Goal: Ask a question: Seek information or help from site administrators or community

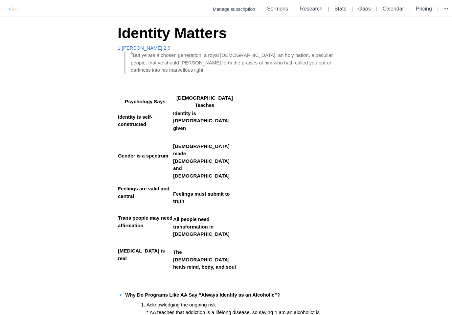
scroll to position [1575, 0]
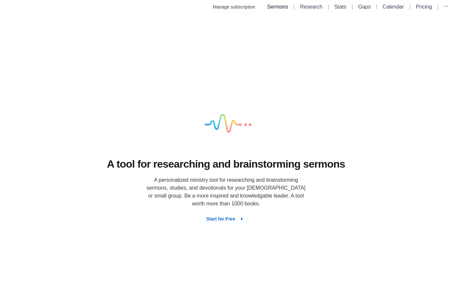
click at [279, 7] on link "Sermons" at bounding box center [277, 7] width 21 height 6
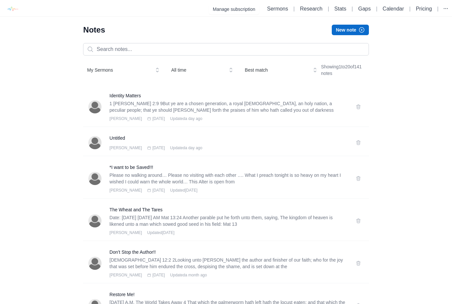
click at [359, 28] on icon "button" at bounding box center [361, 30] width 7 height 7
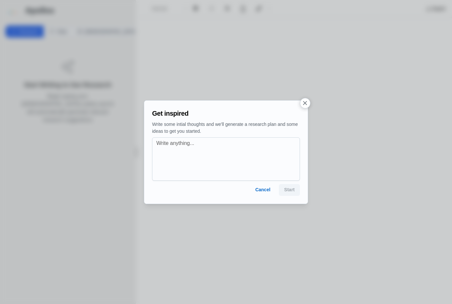
click at [264, 192] on button "Cancel" at bounding box center [263, 190] width 26 height 12
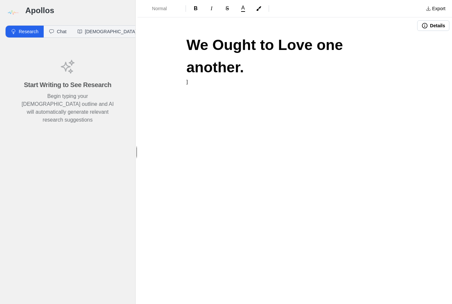
click at [210, 63] on div "We Ought to Love one another. ]" at bounding box center [294, 84] width 263 height 101
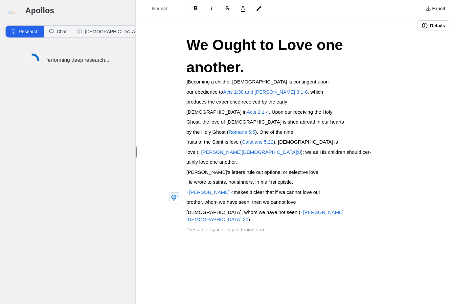
click at [271, 88] on p "our obedience to Acts 2:38 and John 3:1-8 , which" at bounding box center [294, 92] width 217 height 8
click at [271, 89] on span "Acts 2:38 and John 3:1-8" at bounding box center [265, 92] width 85 height 6
click at [366, 158] on p "tainly love one another." at bounding box center [294, 162] width 217 height 8
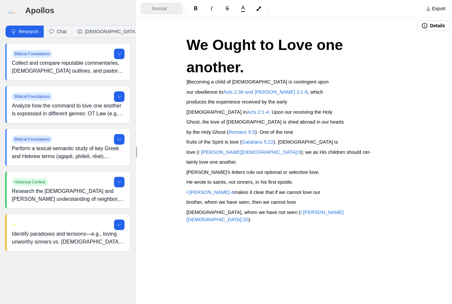
click at [169, 7] on span "Normal" at bounding box center [163, 8] width 23 height 7
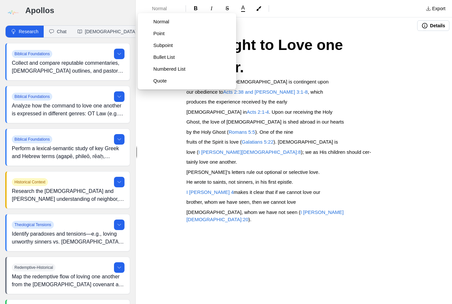
click at [355, 148] on p "love ( I John 4:8 ); we as His children should cer-" at bounding box center [294, 152] width 217 height 8
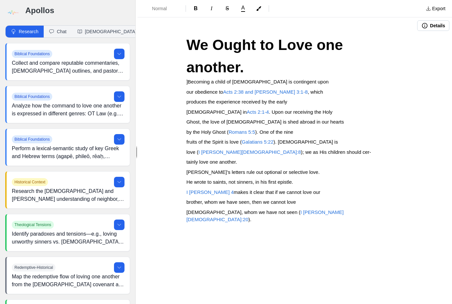
click at [436, 23] on button "Details" at bounding box center [433, 25] width 32 height 11
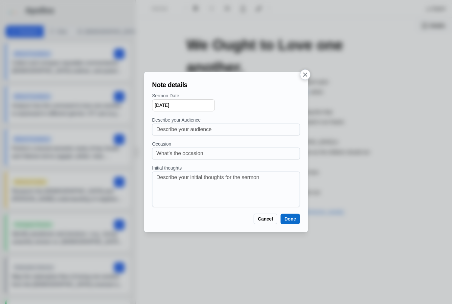
click at [305, 77] on icon "button" at bounding box center [304, 74] width 7 height 7
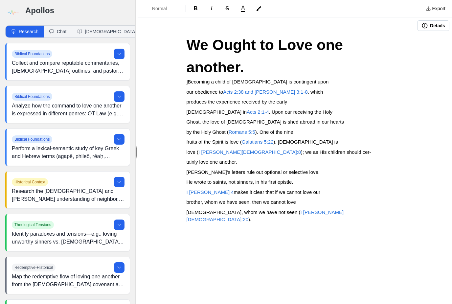
click at [261, 8] on button "button" at bounding box center [259, 9] width 14 height 8
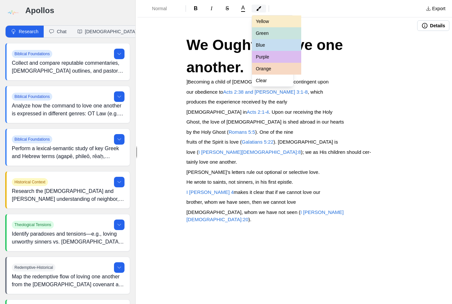
click at [258, 10] on icon "button" at bounding box center [258, 8] width 5 height 5
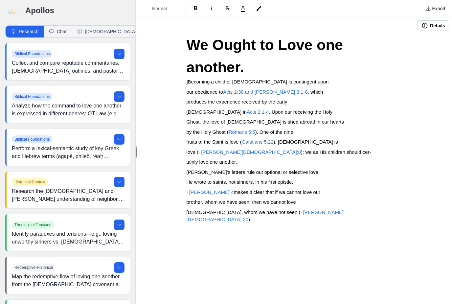
click at [408, 46] on div "We Ought to Love one another. ]Becoming a child of God is contingent upon our o…" at bounding box center [294, 158] width 263 height 249
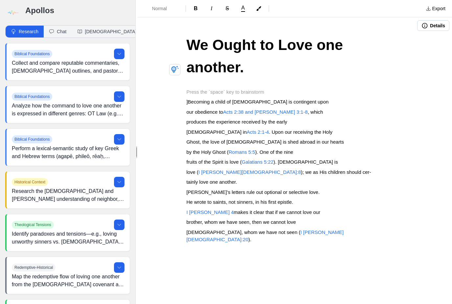
click at [210, 88] on p at bounding box center [294, 92] width 217 height 8
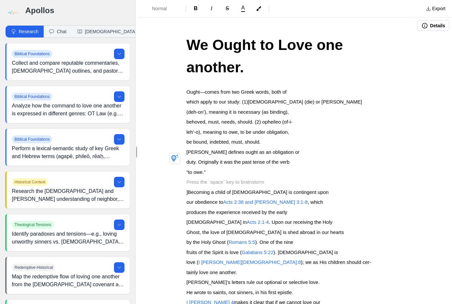
click at [188, 89] on span "Ought—comes from two Greek words, both of" at bounding box center [236, 92] width 100 height 6
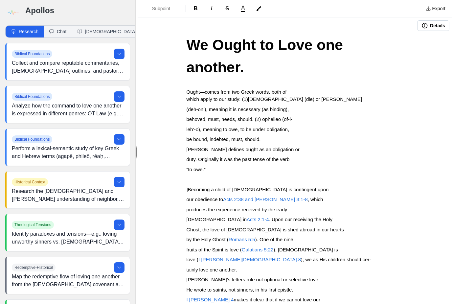
click at [197, 89] on span "Ought—comes from two Greek words, both of" at bounding box center [236, 92] width 100 height 6
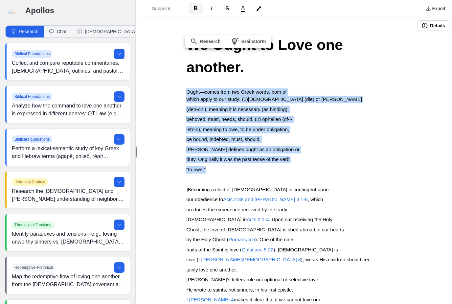
click at [200, 6] on button "B" at bounding box center [196, 8] width 14 height 11
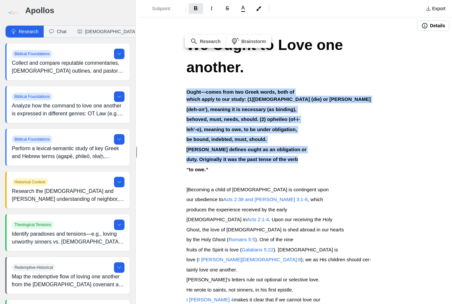
click at [347, 196] on p "our obedience to Acts 2:38 and John 3:1-8 , which" at bounding box center [294, 200] width 217 height 8
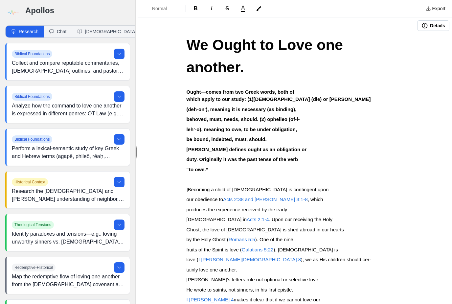
click at [248, 96] on strong "which apply to our study: (1)dei (die) or deon" at bounding box center [278, 99] width 184 height 6
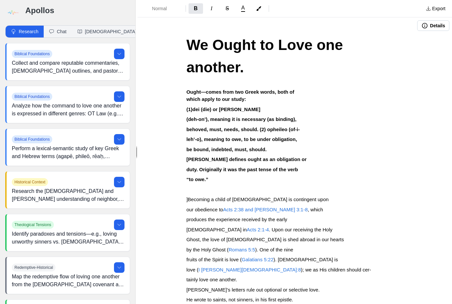
click at [263, 126] on strong "behoved, must, needs, should. (2) opheileo (of-i-" at bounding box center [242, 129] width 113 height 6
click at [261, 126] on strong "behoved, must, needs, should. (2) opheileo (of-i-" at bounding box center [242, 129] width 113 height 6
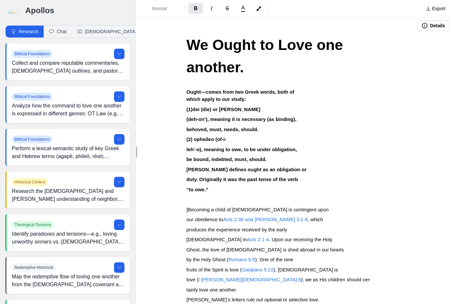
click at [188, 141] on div "We Ought to Love one another. Ought—comes from two Greek words, both of which a…" at bounding box center [294, 222] width 263 height 376
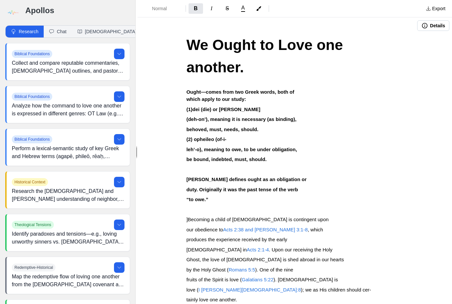
click at [193, 43] on span "We Ought to Love one another." at bounding box center [266, 55] width 161 height 39
click at [205, 46] on span "We Ought to Love one another." at bounding box center [266, 55] width 161 height 39
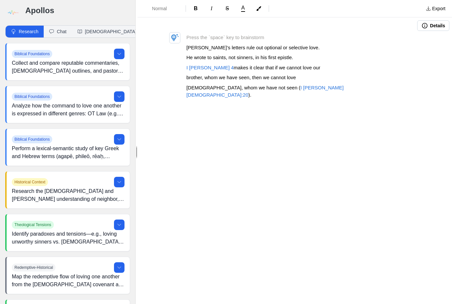
click at [301, 89] on p "God, whom we have not seen ( I John 4:20 )." at bounding box center [294, 91] width 217 height 15
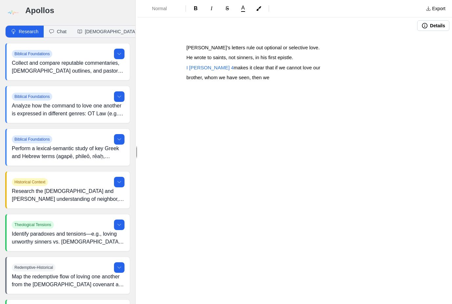
click at [189, 46] on span "John’s letters rule out optional or selective love." at bounding box center [252, 48] width 133 height 6
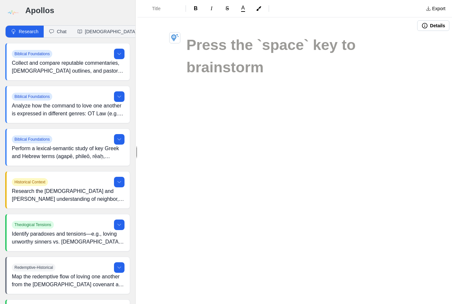
click at [224, 45] on h1 at bounding box center [294, 45] width 217 height 22
click at [189, 131] on div "Title B I S A Export Details" at bounding box center [295, 152] width 314 height 304
click at [202, 46] on h1 at bounding box center [294, 45] width 217 height 22
click at [204, 41] on h1 at bounding box center [294, 45] width 217 height 22
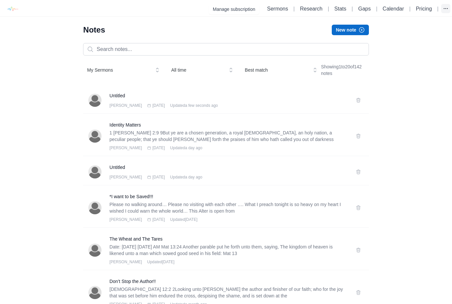
click at [443, 6] on icon "button" at bounding box center [445, 8] width 7 height 7
click at [277, 8] on link "Sermons" at bounding box center [277, 9] width 21 height 6
click at [447, 6] on icon "button" at bounding box center [445, 8] width 7 height 7
click at [268, 9] on link "Sermons" at bounding box center [277, 9] width 21 height 6
click at [357, 28] on button "New note" at bounding box center [350, 30] width 37 height 11
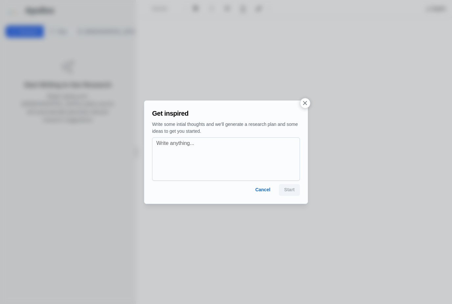
click at [268, 186] on button "Cancel" at bounding box center [263, 190] width 26 height 12
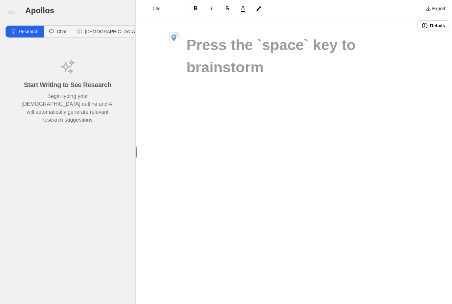
click at [438, 26] on button "Details" at bounding box center [433, 25] width 32 height 11
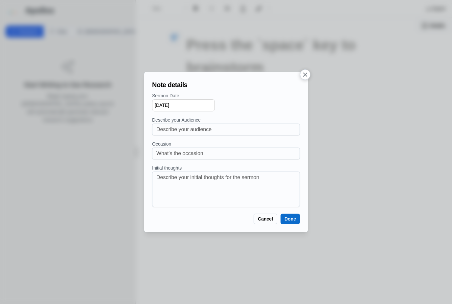
click at [304, 71] on button "button" at bounding box center [305, 74] width 11 height 11
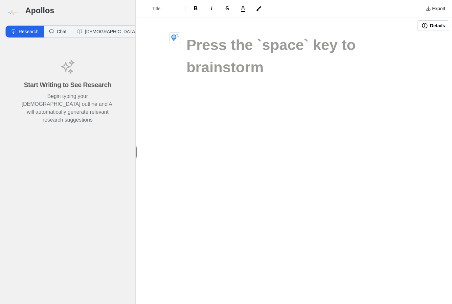
click at [202, 40] on h1 at bounding box center [294, 45] width 217 height 22
click at [211, 44] on h1 at bounding box center [294, 45] width 217 height 22
click at [256, 43] on h1 at bounding box center [294, 45] width 217 height 22
click at [227, 48] on h1 at bounding box center [294, 45] width 217 height 22
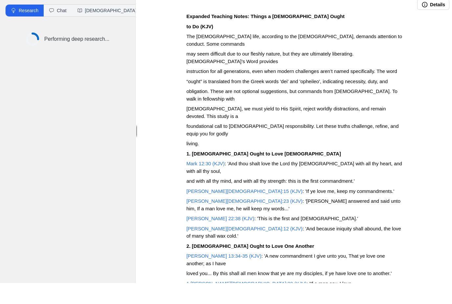
click at [254, 34] on strong "Expanded Teaching Notes: Things a Christian Ought" at bounding box center [265, 37] width 158 height 6
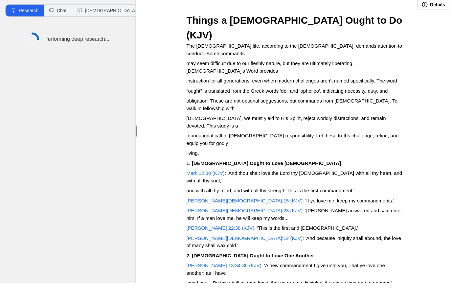
click at [362, 34] on h2 "Things a Christian Ought to Do (KJV)" at bounding box center [294, 49] width 217 height 30
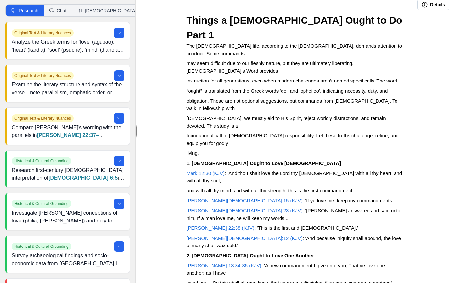
click at [190, 64] on span "The Christian life, according to the New Testament, demands attention to conduc…" at bounding box center [294, 70] width 217 height 13
click at [194, 63] on p "The Christian life, according to the New Testament, demands attention to conduc…" at bounding box center [294, 70] width 217 height 15
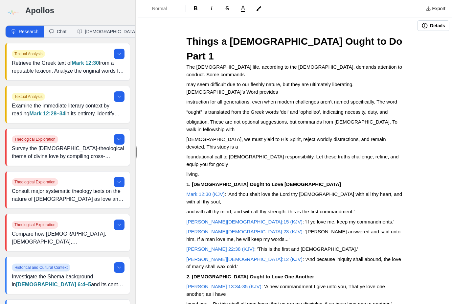
scroll to position [-3, 0]
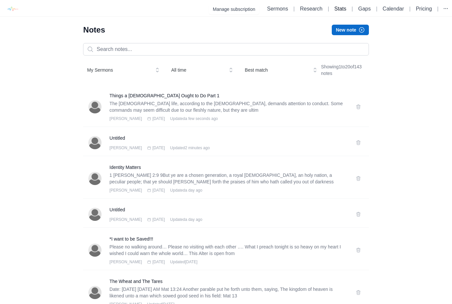
click at [339, 9] on link "Stats" at bounding box center [340, 9] width 12 height 6
click at [444, 7] on icon "button" at bounding box center [445, 8] width 7 height 7
click at [408, 36] on link "Account settings" at bounding box center [414, 36] width 74 height 12
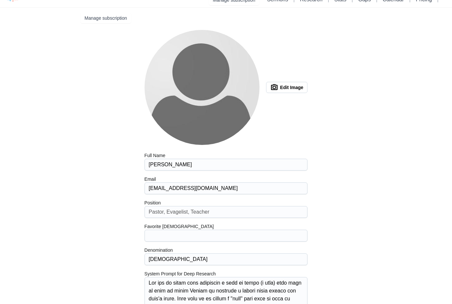
scroll to position [61, 0]
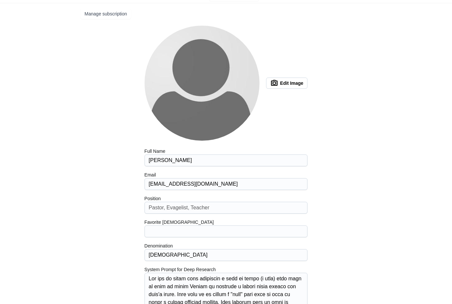
scroll to position [0, 0]
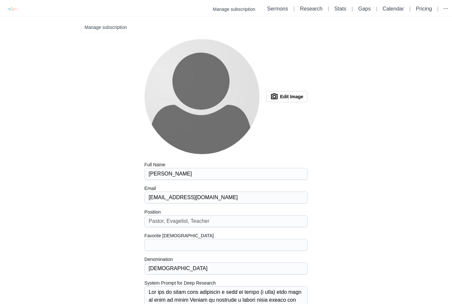
click at [298, 96] on button "Edit Image" at bounding box center [287, 96] width 42 height 11
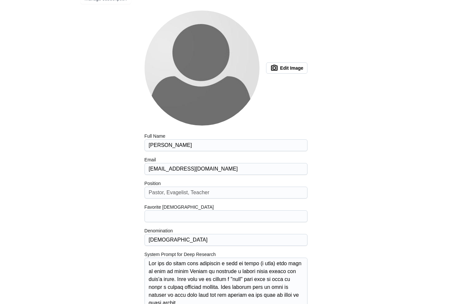
scroll to position [61, 0]
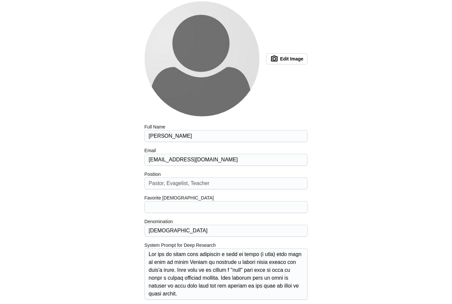
scroll to position [0, 0]
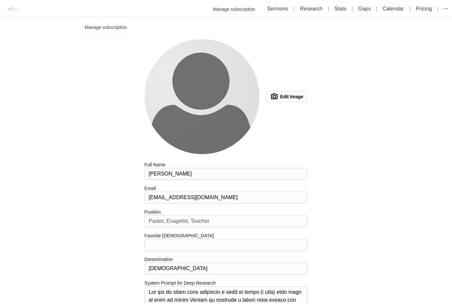
click at [118, 29] on button "Manage subscription" at bounding box center [105, 27] width 50 height 11
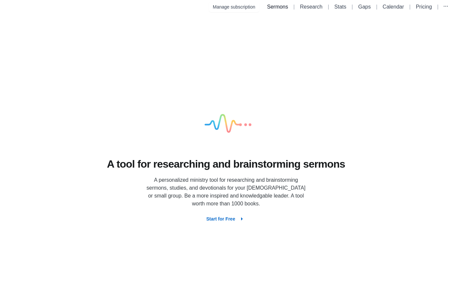
click at [273, 8] on link "Sermons" at bounding box center [277, 7] width 21 height 6
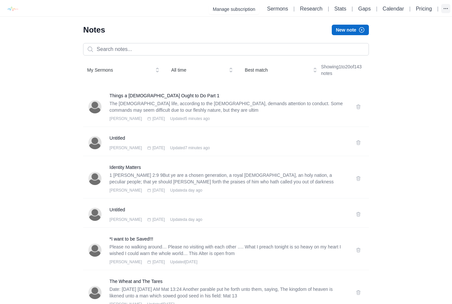
click at [449, 7] on icon "button" at bounding box center [445, 8] width 7 height 7
click at [449, 9] on button "button" at bounding box center [445, 8] width 9 height 9
click at [232, 12] on button "Manage subscription" at bounding box center [234, 9] width 50 height 11
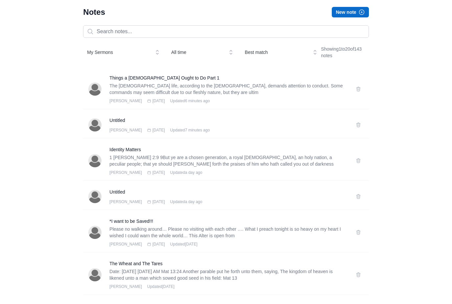
scroll to position [19, 0]
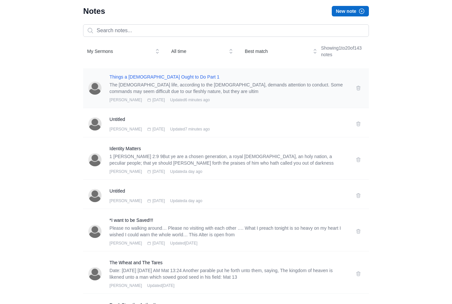
click at [160, 77] on h3 "Things a [DEMOGRAPHIC_DATA] Ought to Do Part 1" at bounding box center [228, 77] width 238 height 7
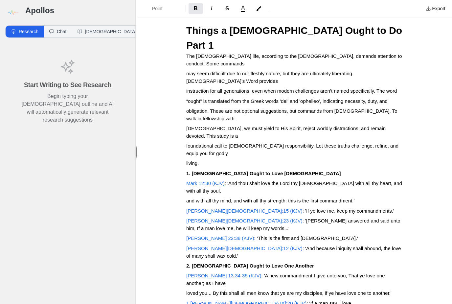
scroll to position [18, 0]
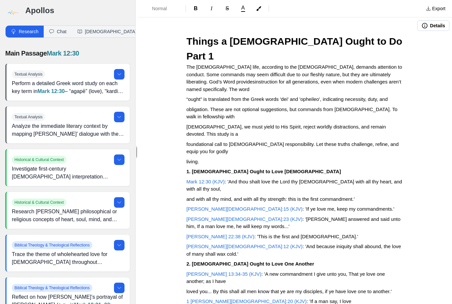
click at [215, 64] on span "The Christian life, according to the New Testament, demands attention to conduc…" at bounding box center [294, 78] width 217 height 28
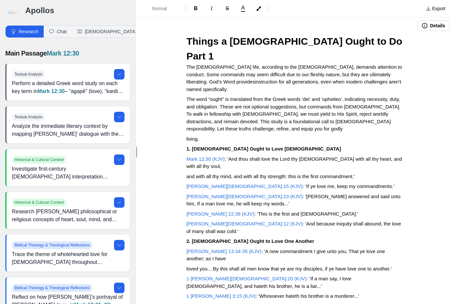
scroll to position [0, 0]
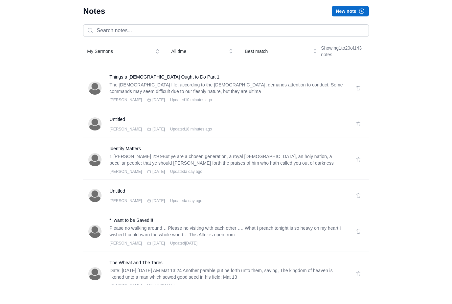
scroll to position [19, 0]
click at [358, 13] on button "New note" at bounding box center [350, 11] width 37 height 11
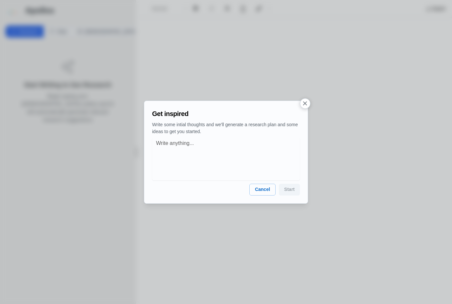
click at [265, 210] on div at bounding box center [226, 152] width 452 height 304
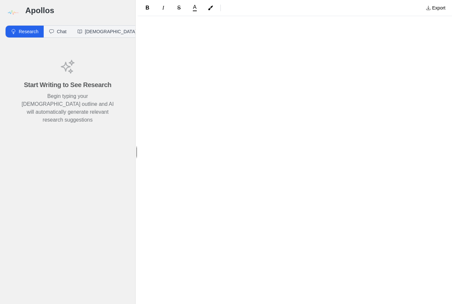
scroll to position [19, 0]
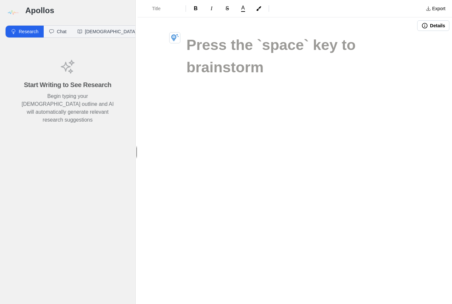
click at [236, 43] on h1 at bounding box center [294, 45] width 217 height 22
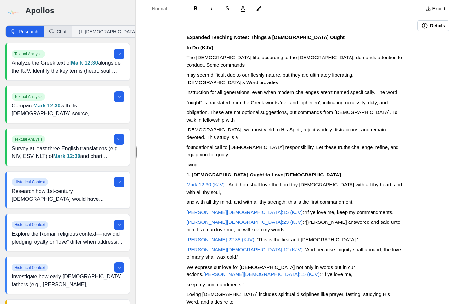
click at [60, 32] on button "Chat" at bounding box center [58, 32] width 28 height 12
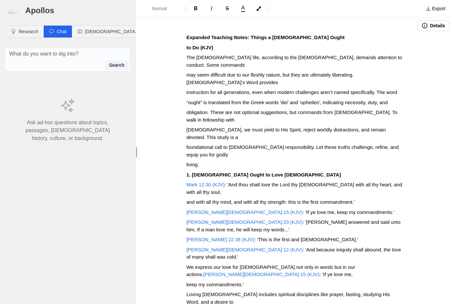
click at [42, 63] on div "Search" at bounding box center [68, 64] width 122 height 9
click at [85, 50] on textarea at bounding box center [69, 54] width 121 height 8
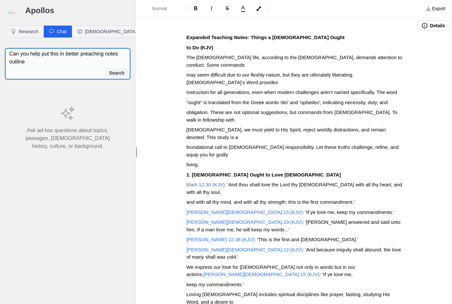
type textarea "Can you help put this in better preaching notes outline"
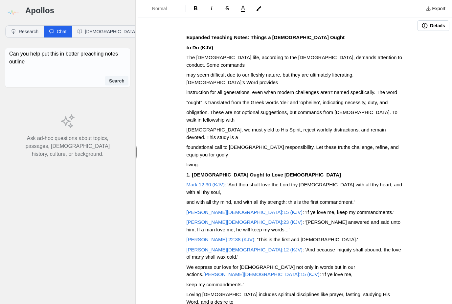
click at [117, 80] on button "Search" at bounding box center [116, 80] width 23 height 9
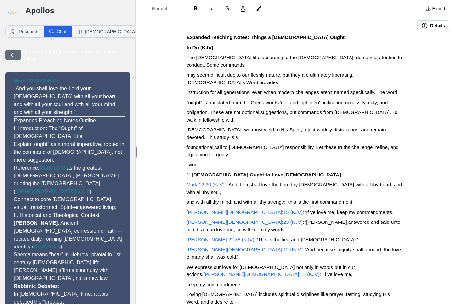
click at [11, 59] on button "button" at bounding box center [13, 55] width 16 height 11
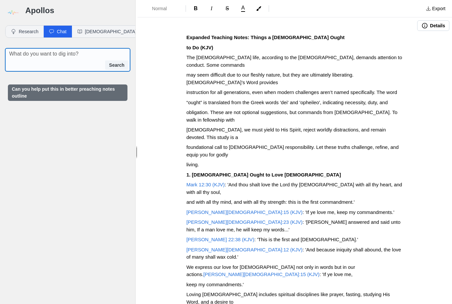
click at [23, 55] on textarea at bounding box center [69, 54] width 121 height 8
type textarea "How can i upload pdf"
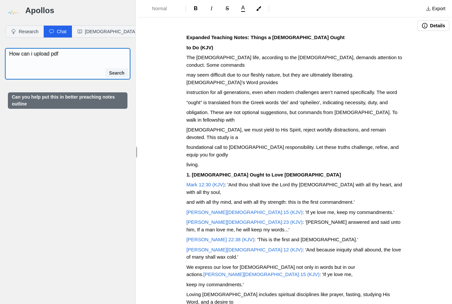
click at [111, 65] on textarea "How can i upload pdf" at bounding box center [69, 58] width 121 height 16
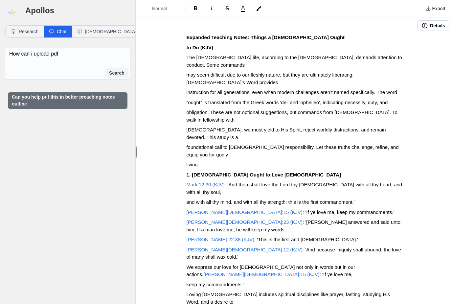
click at [114, 77] on button "Search" at bounding box center [116, 72] width 23 height 9
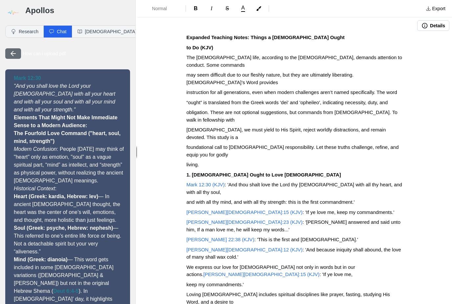
click at [13, 56] on icon "button" at bounding box center [13, 53] width 5 height 5
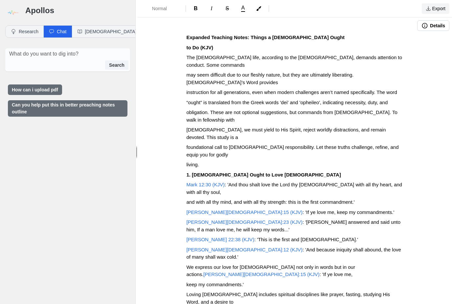
click at [436, 9] on button "Export" at bounding box center [436, 8] width 28 height 11
click at [440, 26] on button "Details" at bounding box center [433, 25] width 32 height 11
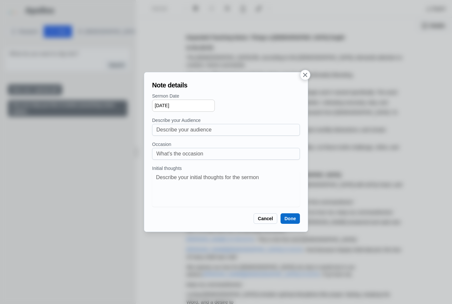
click at [307, 74] on icon "button" at bounding box center [304, 74] width 7 height 7
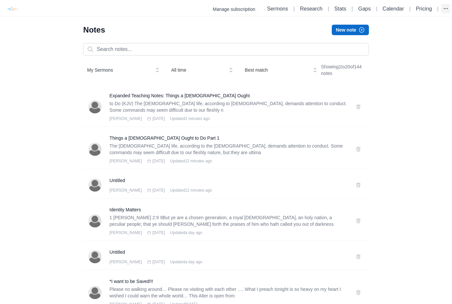
click at [444, 8] on icon "button" at bounding box center [445, 8] width 7 height 7
click at [445, 9] on icon "button" at bounding box center [446, 8] width 4 height 0
click at [408, 22] on link "Default Organization" at bounding box center [414, 24] width 74 height 12
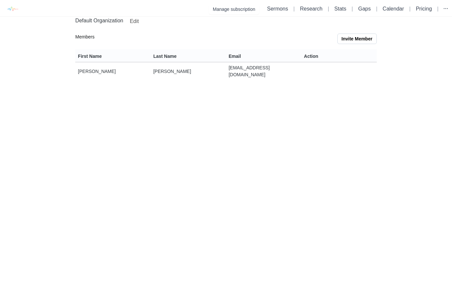
click at [414, 24] on div "Manage subscription Sermons | Research | Stats | Gaps | Calendar | Pricing | De…" at bounding box center [226, 42] width 452 height 85
click at [449, 6] on icon "button" at bounding box center [445, 8] width 7 height 7
click at [13, 5] on img at bounding box center [12, 9] width 15 height 15
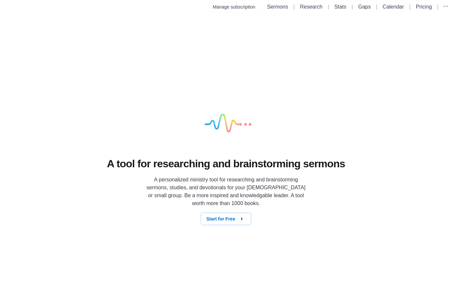
click at [244, 223] on icon "button" at bounding box center [242, 219] width 8 height 8
click at [284, 8] on link "Sermons" at bounding box center [277, 7] width 21 height 6
